Goal: Transaction & Acquisition: Purchase product/service

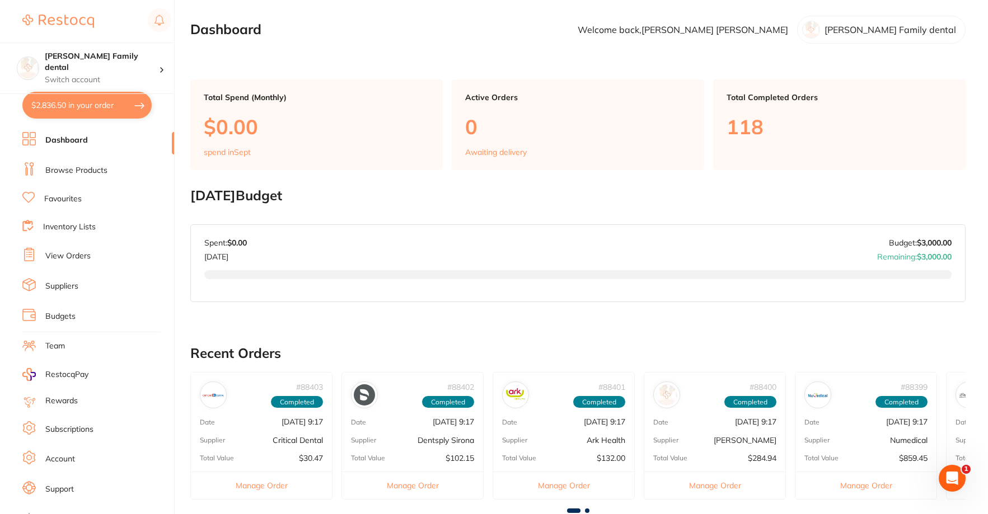
click at [53, 97] on button "$2,836.50 in your order" at bounding box center [86, 105] width 129 height 27
checkbox input "true"
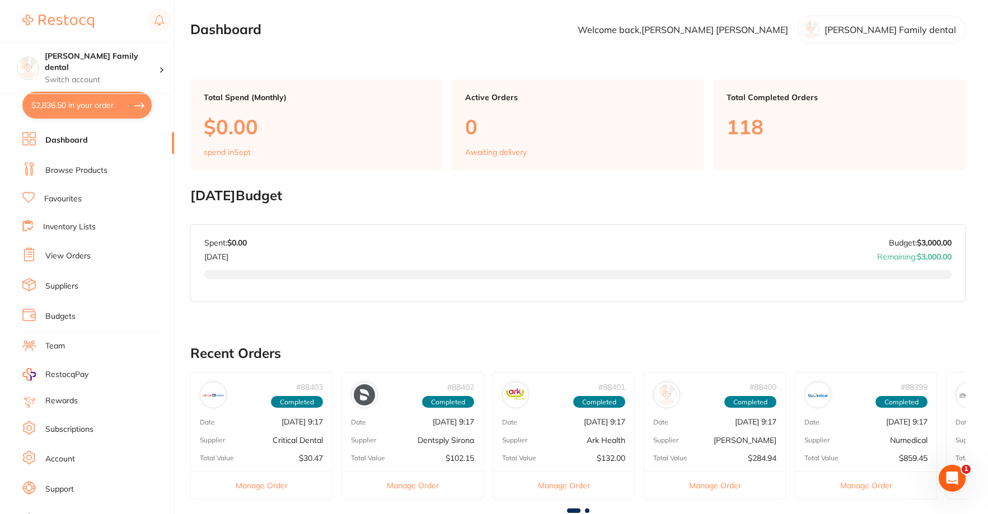
checkbox input "true"
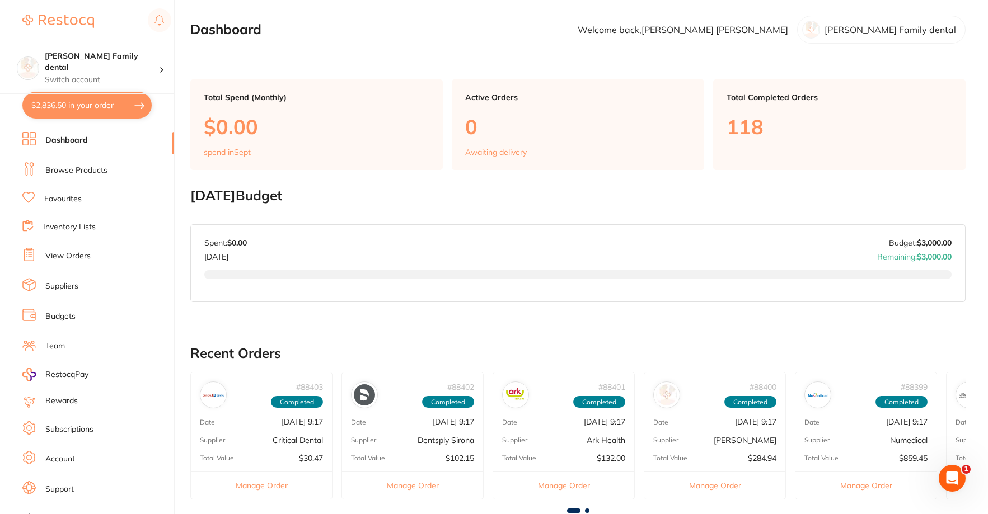
checkbox input "true"
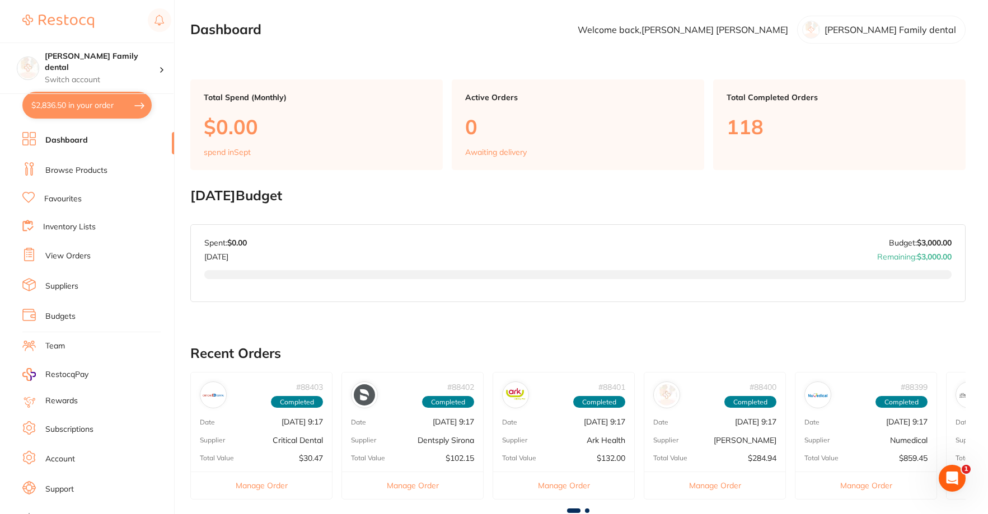
checkbox input "true"
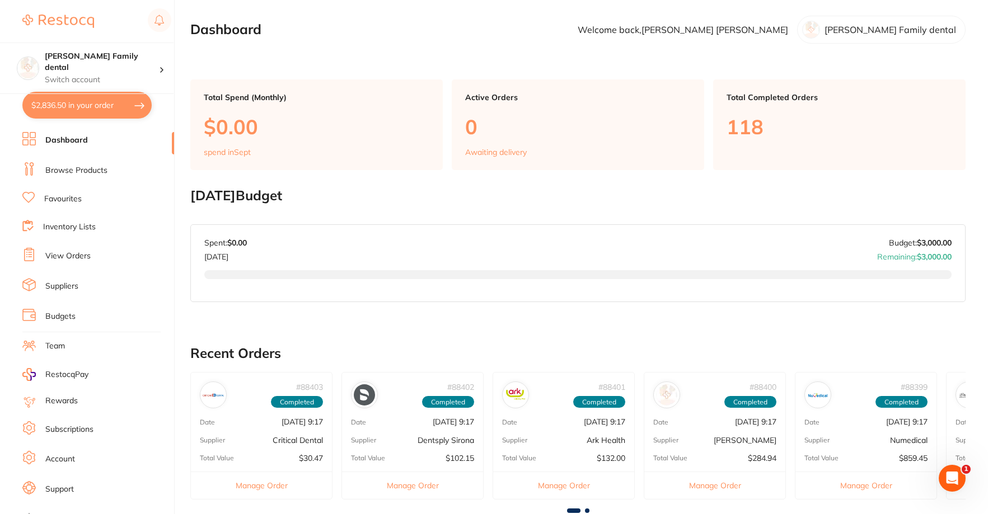
checkbox input "true"
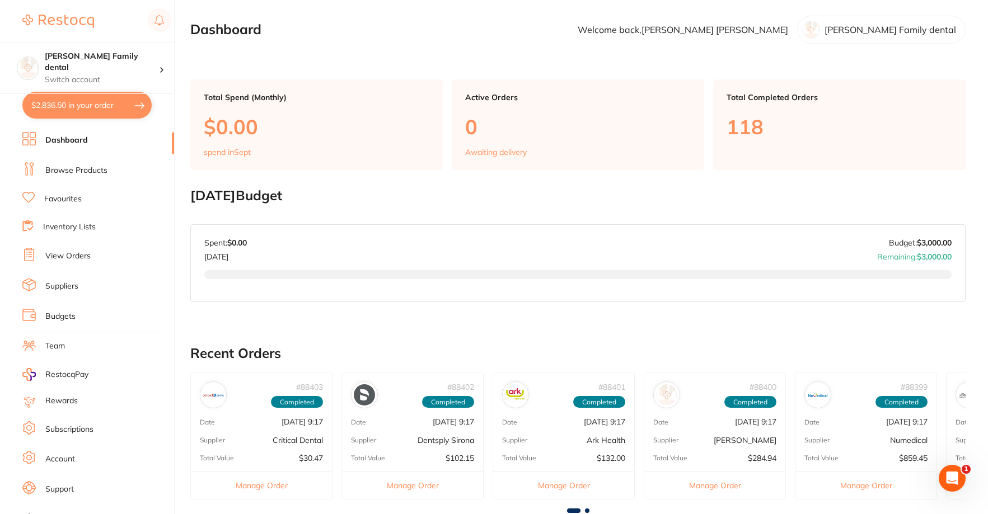
checkbox input "true"
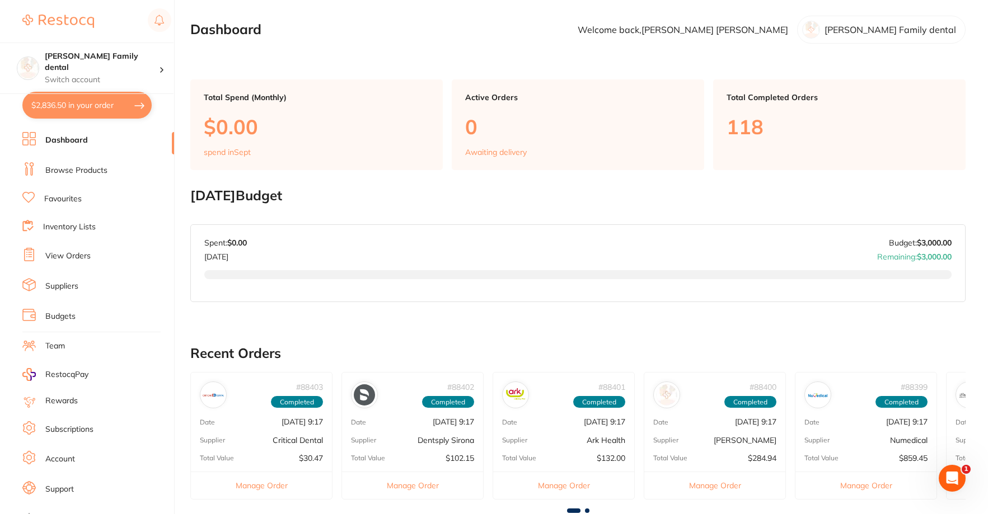
checkbox input "true"
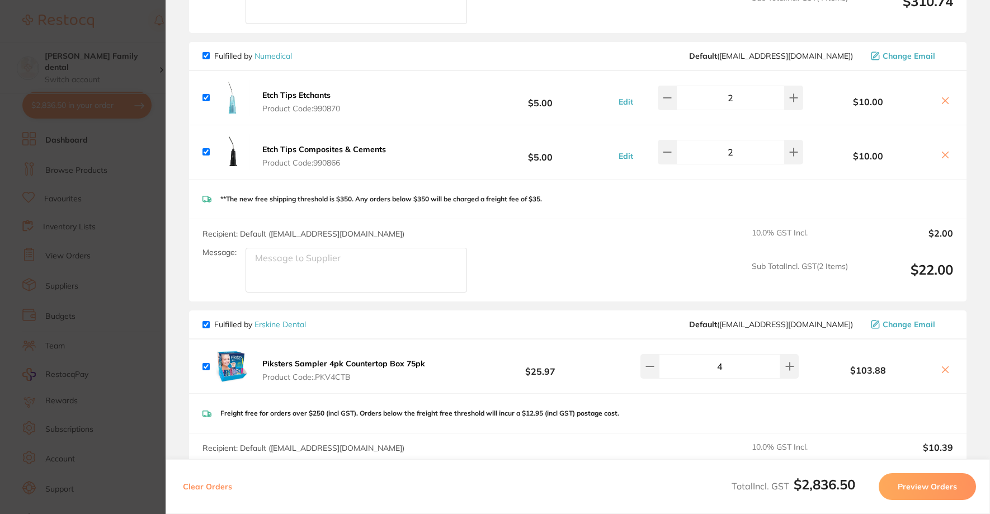
scroll to position [2073, 0]
drag, startPoint x: 987, startPoint y: 394, endPoint x: 986, endPoint y: 364, distance: 30.2
click at [986, 364] on section "Review Orders Your orders are being processed and we will notify you once we ha…" at bounding box center [578, 257] width 825 height 514
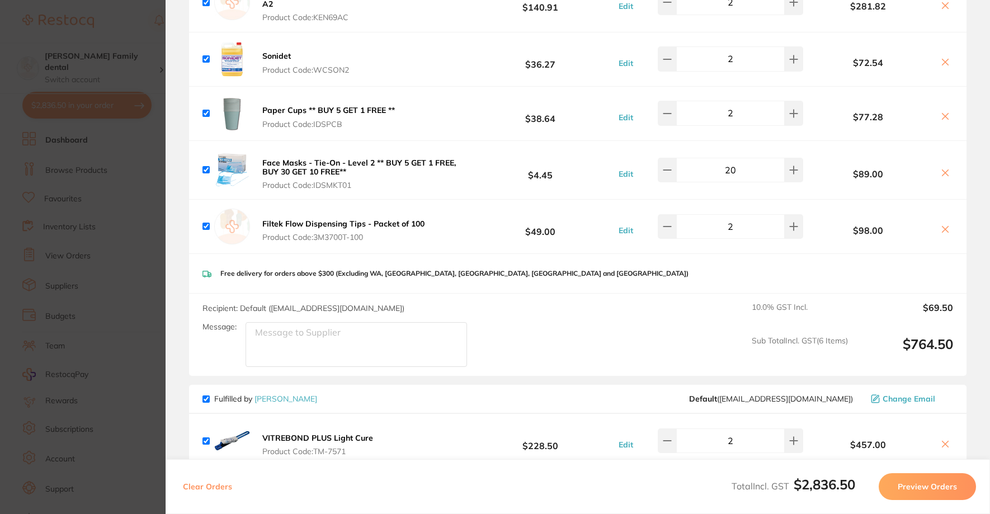
scroll to position [807, 0]
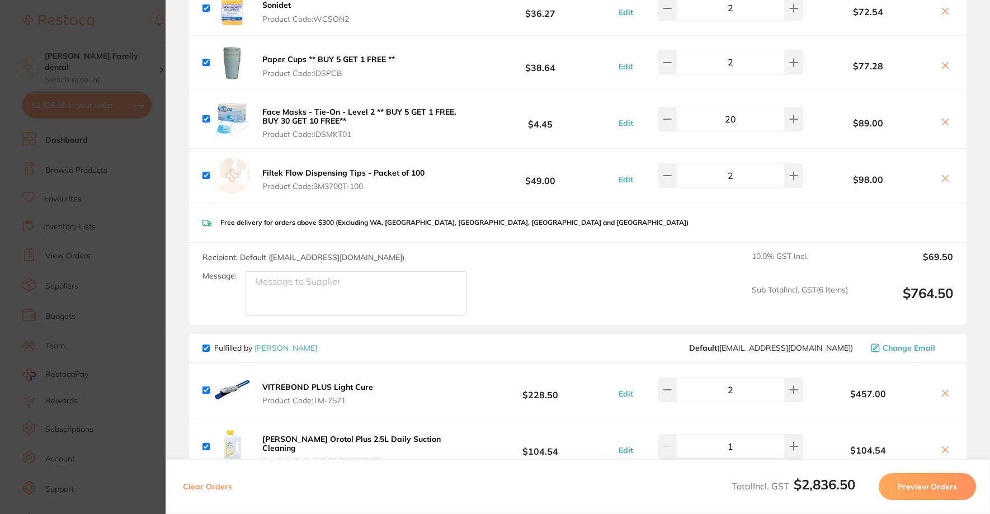
click at [927, 490] on button "Preview Orders" at bounding box center [927, 486] width 97 height 27
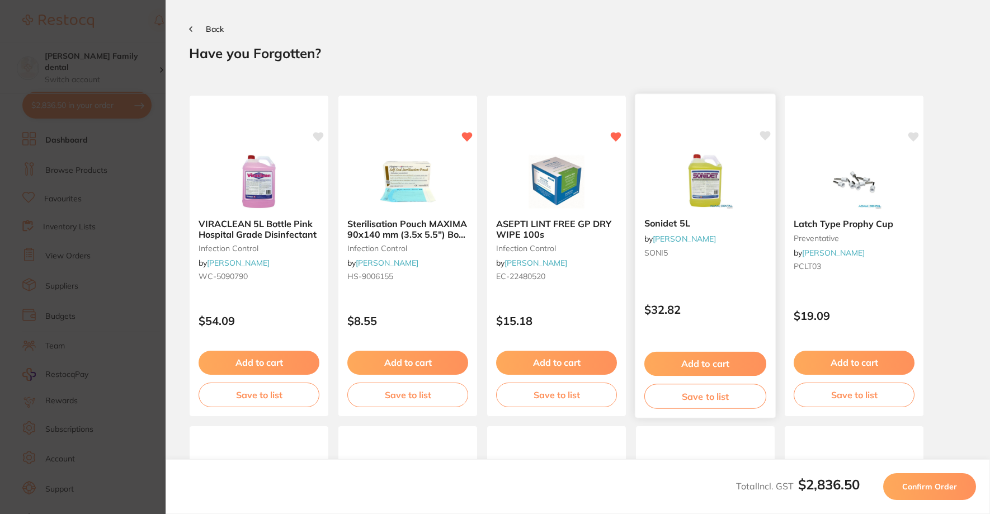
scroll to position [0, 0]
click at [949, 484] on span "Confirm Order" at bounding box center [930, 487] width 55 height 10
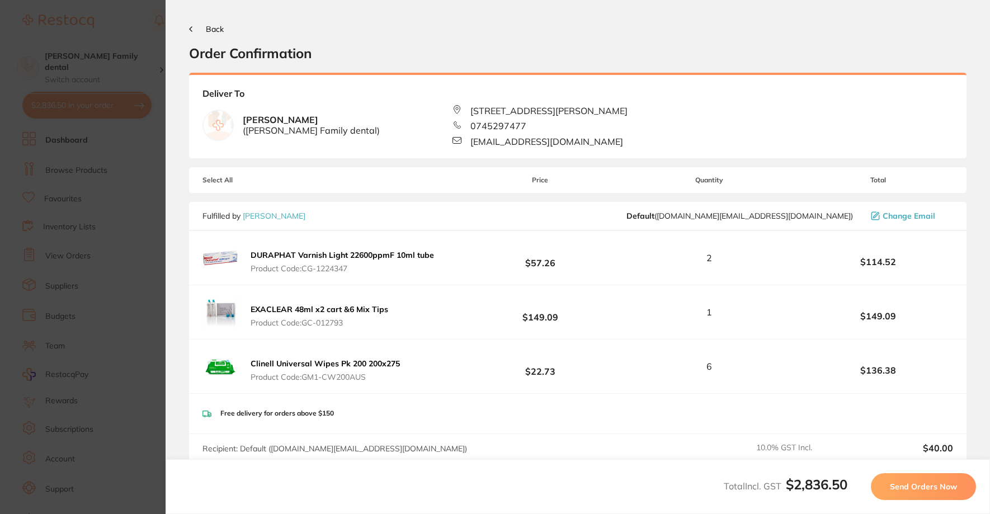
click at [927, 486] on span "Send Orders Now" at bounding box center [923, 487] width 67 height 10
